Goal: Complete application form

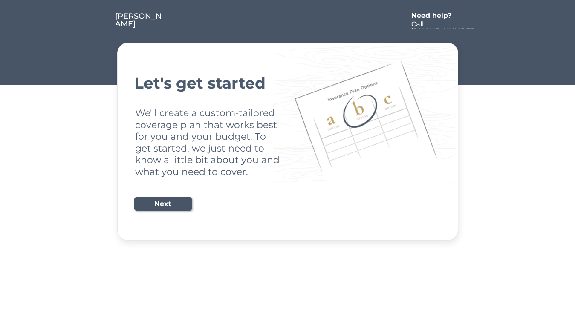
click at [287, 164] on div "Let's get started We'll create a custom-tailored coverage plan that works best …" at bounding box center [287, 141] width 307 height 177
click at [287, 121] on div "Let's get started We'll create a custom-tailored coverage plan that works best …" at bounding box center [287, 141] width 307 height 177
click at [288, 15] on div at bounding box center [285, 20] width 243 height 17
click at [288, 21] on div at bounding box center [285, 20] width 243 height 17
click at [99, 21] on div at bounding box center [99, 20] width 32 height 17
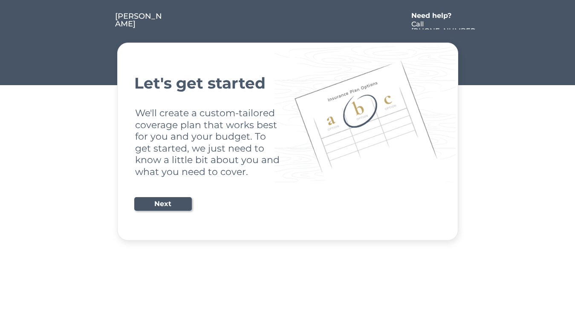
click at [285, 21] on div at bounding box center [285, 20] width 243 height 17
click at [435, 17] on div "Need help?" at bounding box center [435, 15] width 49 height 7
click at [484, 21] on div at bounding box center [484, 20] width 15 height 17
click at [101, 29] on div at bounding box center [100, 29] width 4 height 4
click at [288, 141] on div "Let's get started We'll create a custom-tailored coverage plan that works best …" at bounding box center [287, 141] width 307 height 177
